Goal: Information Seeking & Learning: Learn about a topic

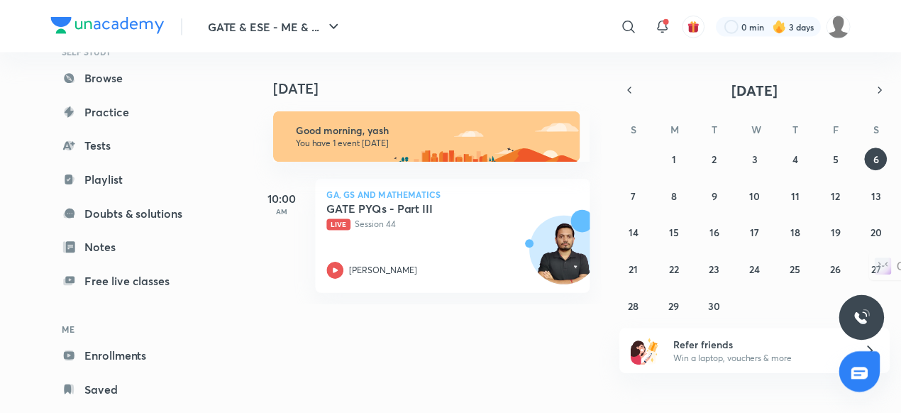
scroll to position [121, 0]
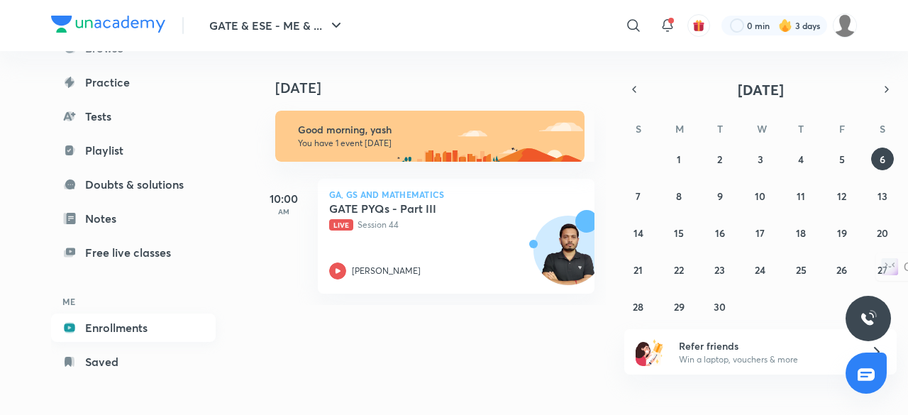
click at [143, 333] on link "Enrollments" at bounding box center [133, 327] width 165 height 28
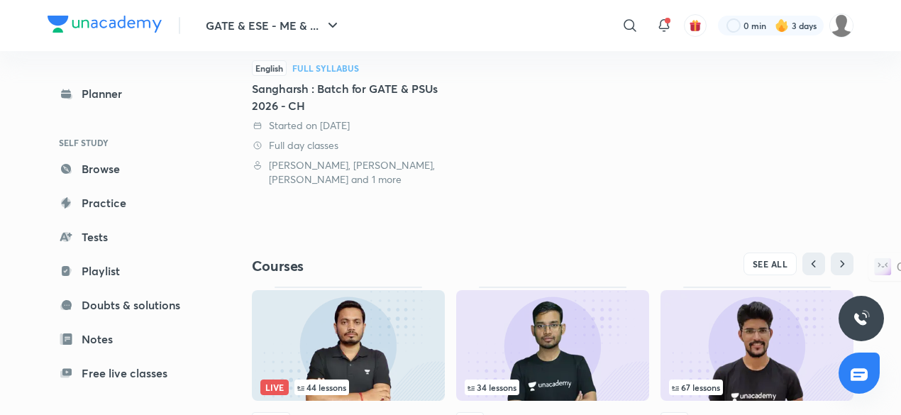
scroll to position [416, 0]
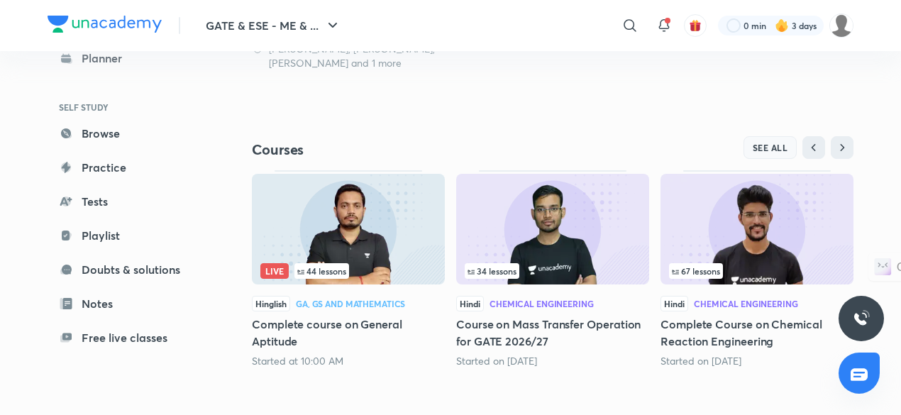
click at [771, 152] on button "SEE ALL" at bounding box center [770, 147] width 54 height 23
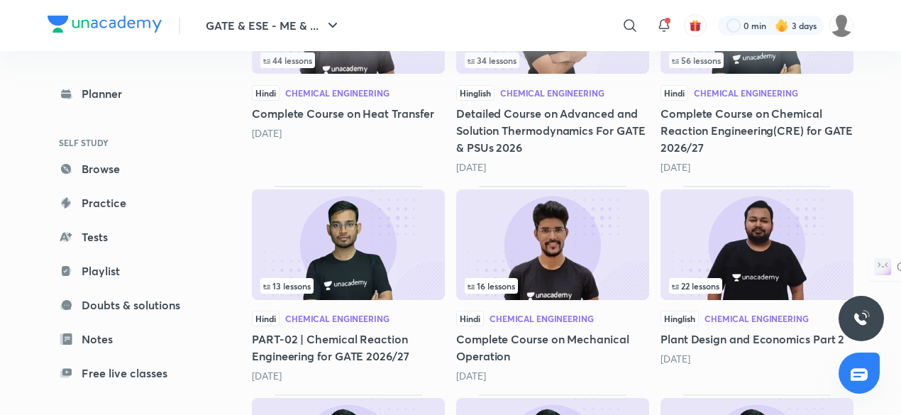
scroll to position [550, 0]
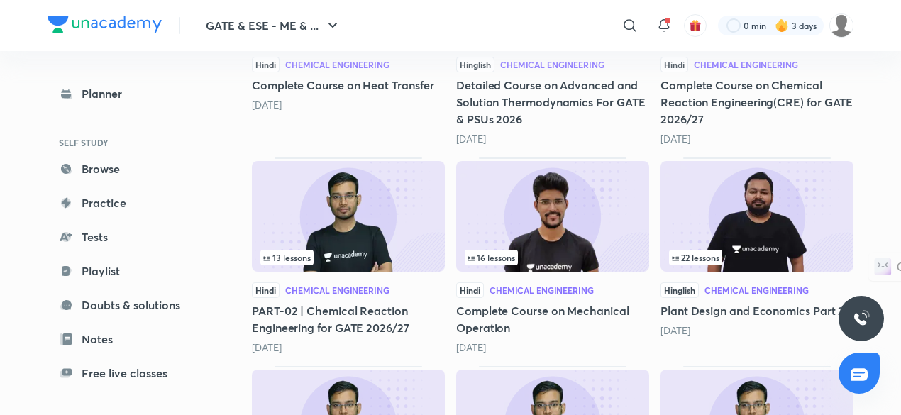
click at [410, 194] on img at bounding box center [348, 216] width 193 height 111
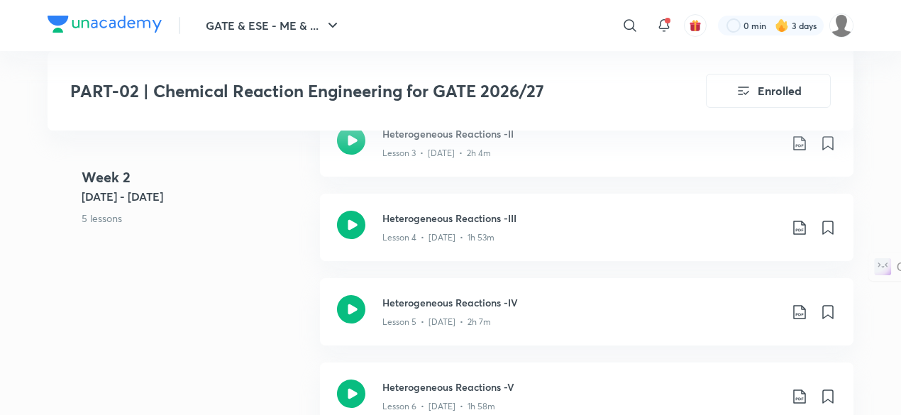
scroll to position [1132, 0]
click at [447, 319] on p "Lesson 5 • [DATE] • 2h 7m" at bounding box center [436, 321] width 108 height 13
